Goal: Transaction & Acquisition: Purchase product/service

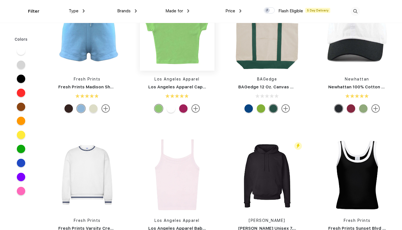
scroll to position [910, 0]
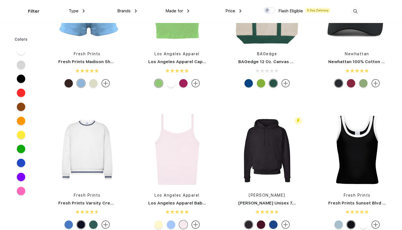
click at [254, 62] on link "BAGedge 12 Oz. Canvas Boat Tote" at bounding box center [274, 61] width 73 height 5
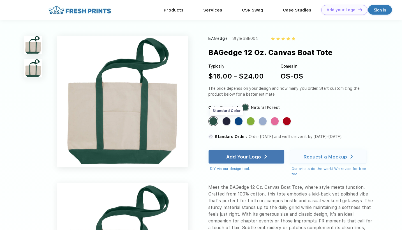
click at [229, 120] on div "Standard Color" at bounding box center [226, 121] width 8 height 8
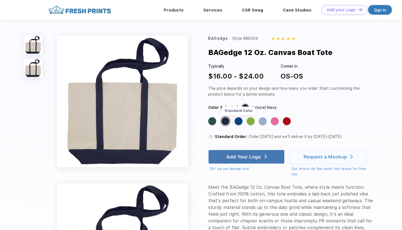
click at [241, 122] on div "Standard Color" at bounding box center [238, 121] width 8 height 8
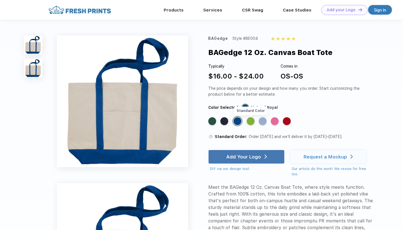
click at [251, 124] on div "Standard Color" at bounding box center [251, 121] width 8 height 8
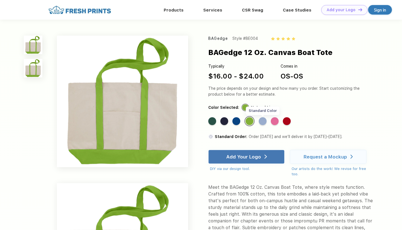
click at [265, 123] on div "Standard Color" at bounding box center [263, 121] width 8 height 8
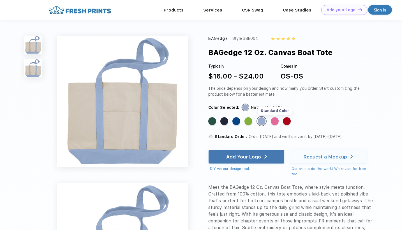
click at [276, 122] on div "Standard Color" at bounding box center [275, 121] width 8 height 8
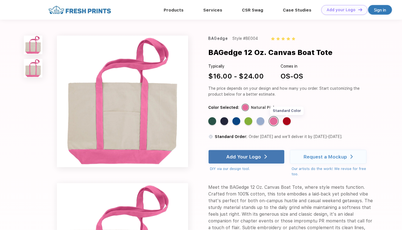
click at [289, 120] on div "Standard Color" at bounding box center [287, 121] width 8 height 8
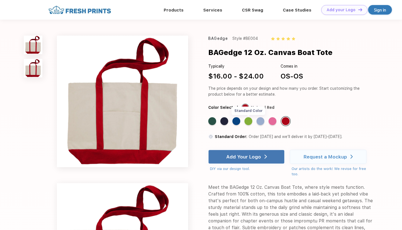
click at [252, 122] on div "Standard Color" at bounding box center [248, 121] width 8 height 8
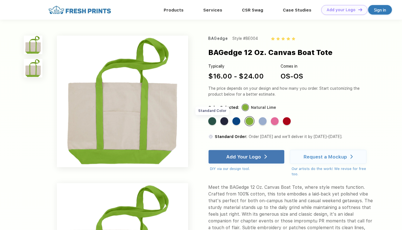
click at [213, 122] on div "Standard Color" at bounding box center [212, 121] width 8 height 8
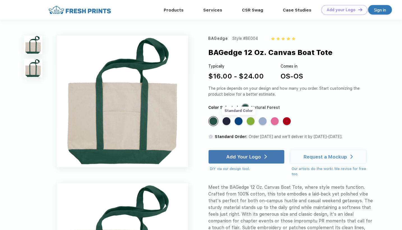
click at [239, 121] on div "Standard Color" at bounding box center [238, 121] width 8 height 8
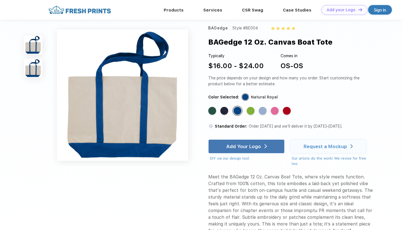
scroll to position [116, 0]
